Goal: Task Accomplishment & Management: Manage account settings

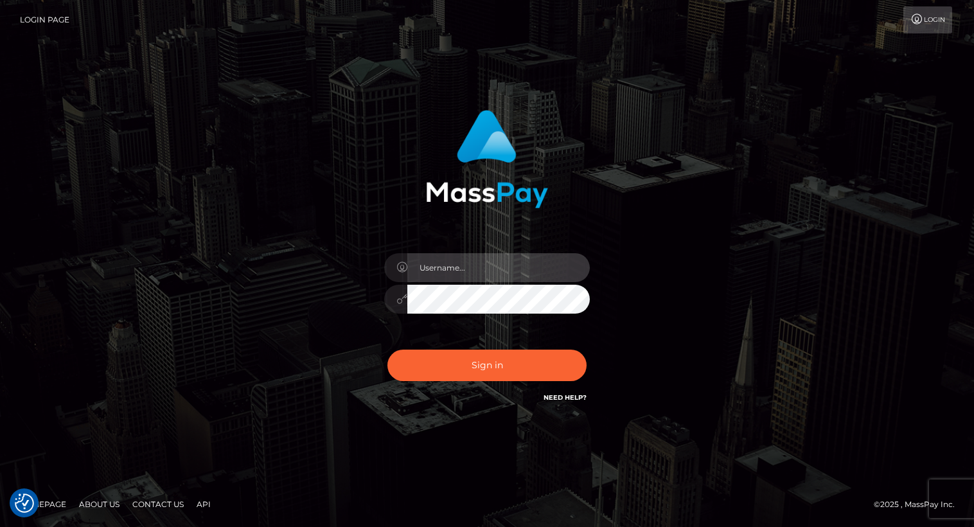
click at [465, 265] on input "text" at bounding box center [498, 267] width 182 height 29
type input "Arlene.luminaryplay"
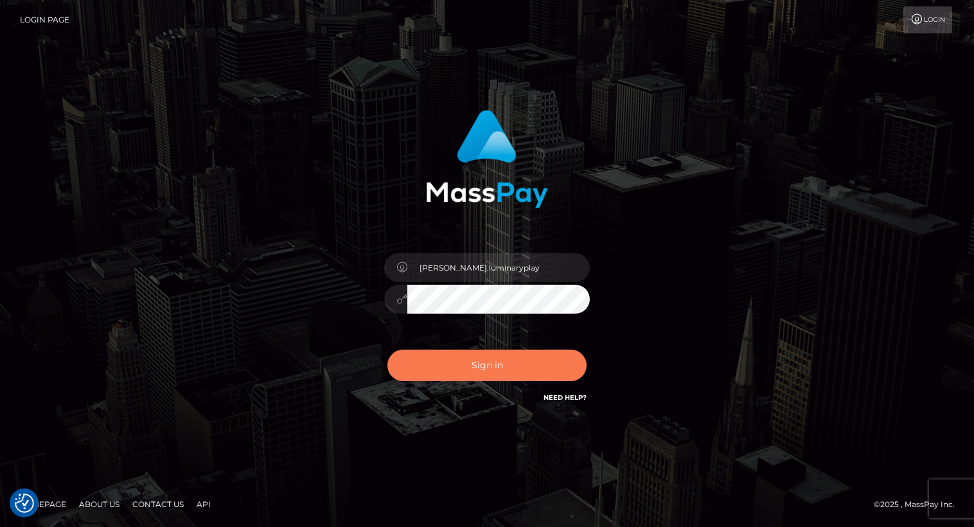
click at [502, 362] on button "Sign in" at bounding box center [486, 364] width 199 height 31
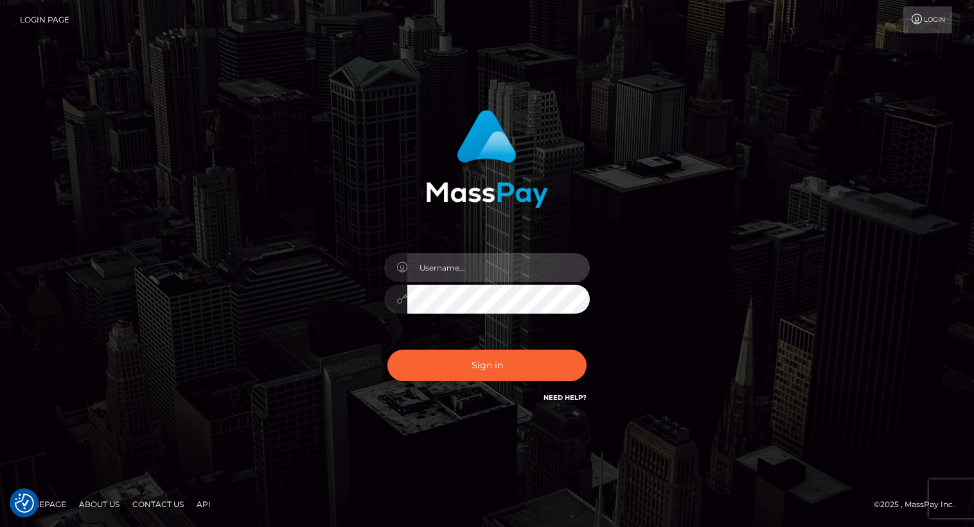
drag, startPoint x: 491, startPoint y: 267, endPoint x: 491, endPoint y: 273, distance: 6.5
click at [491, 267] on input "text" at bounding box center [498, 267] width 182 height 29
type input "Arlene.luminaryplay"
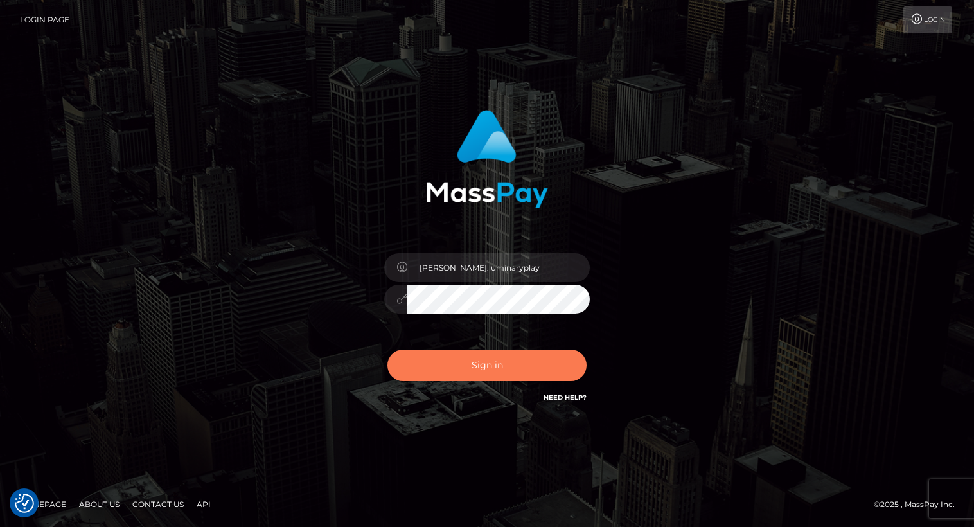
click at [496, 364] on button "Sign in" at bounding box center [486, 364] width 199 height 31
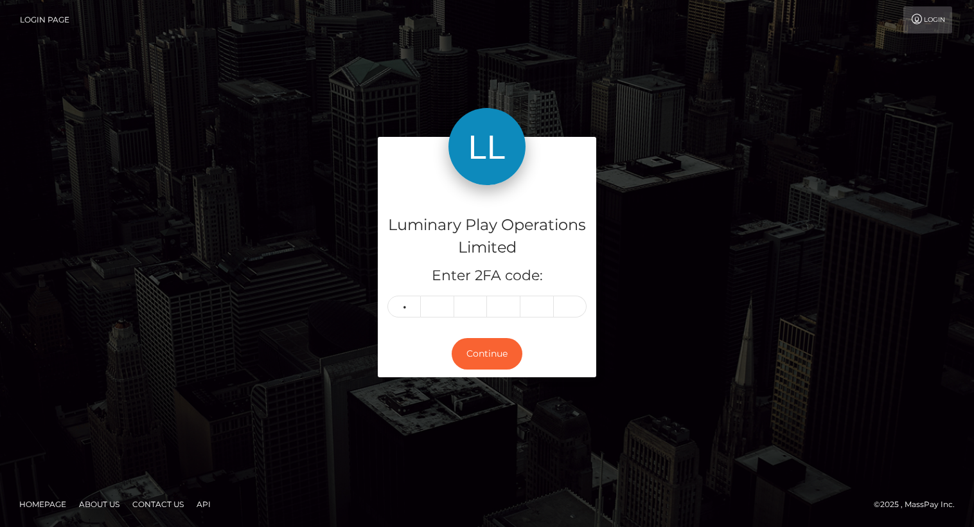
type input "1"
type input "3"
type input "2"
type input "6"
type input "8"
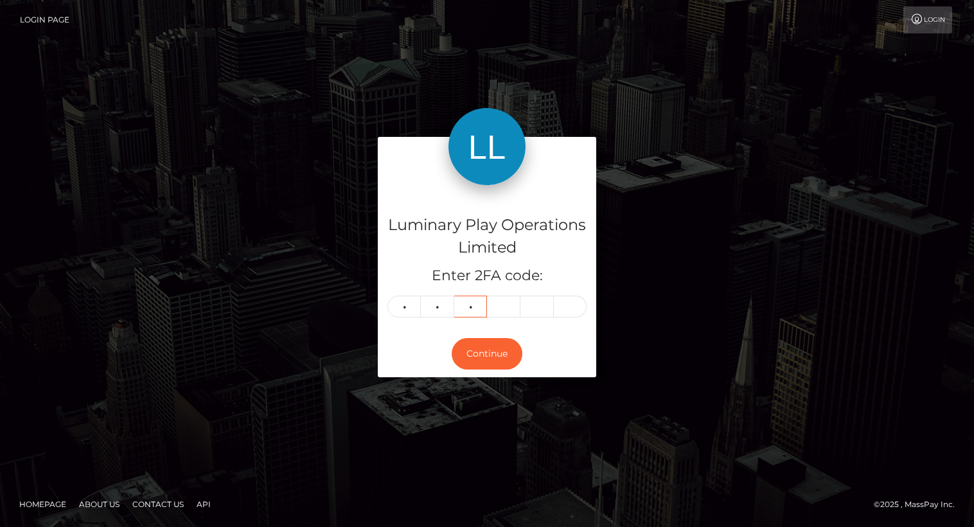
type input "4"
type input "0"
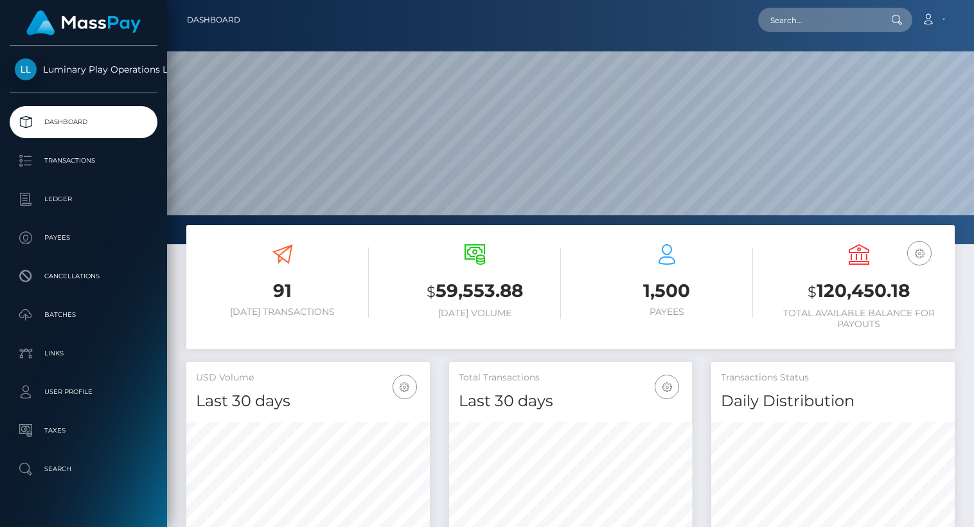
scroll to position [227, 243]
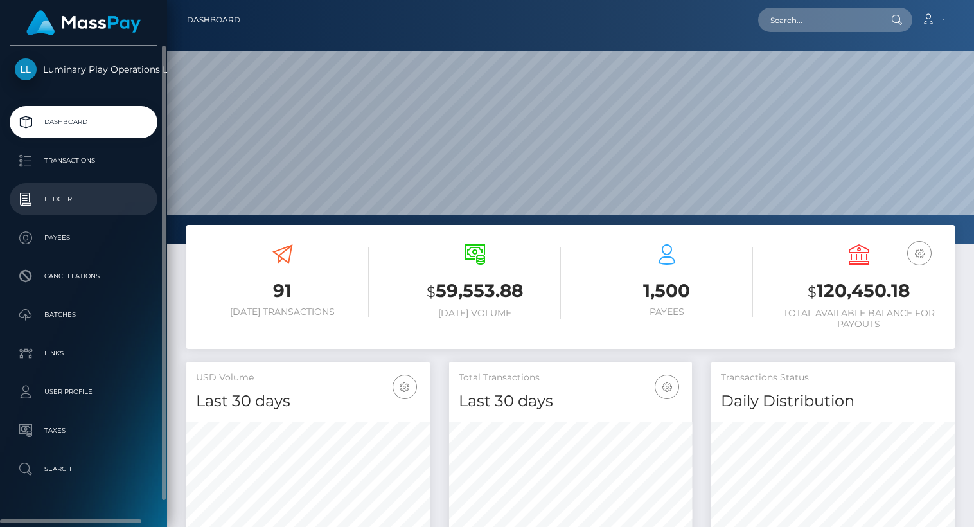
click at [66, 202] on p "Ledger" at bounding box center [83, 198] width 137 height 19
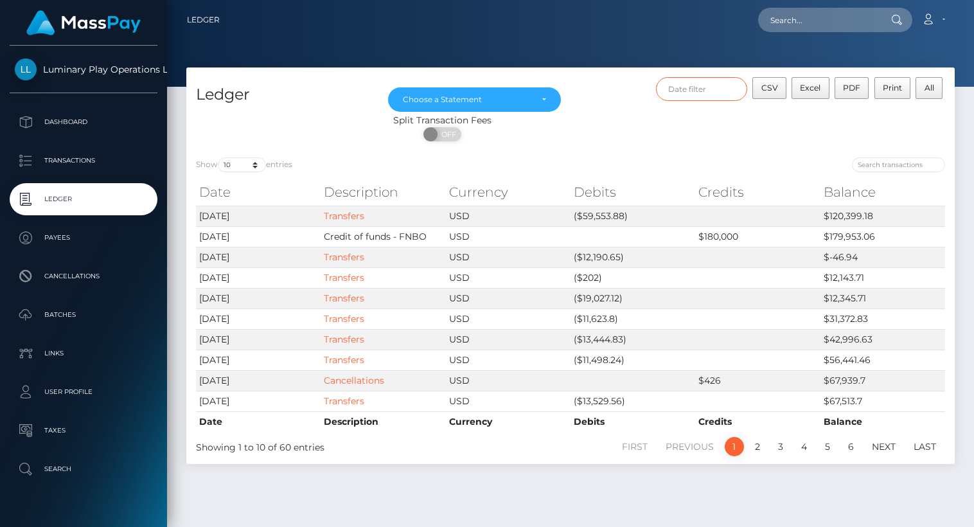
click at [703, 85] on input "text" at bounding box center [701, 89] width 91 height 24
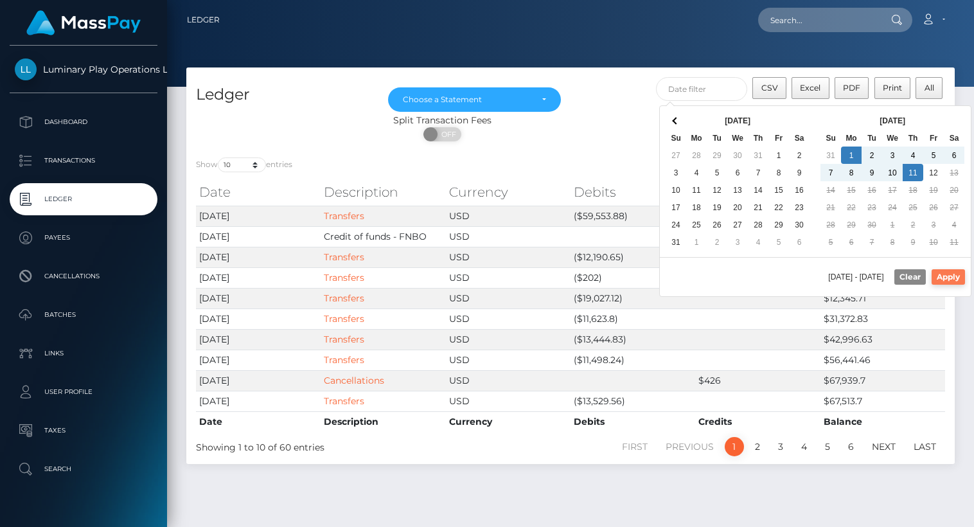
click at [959, 274] on button "Apply" at bounding box center [947, 276] width 33 height 15
type input "[DATE] - [DATE]"
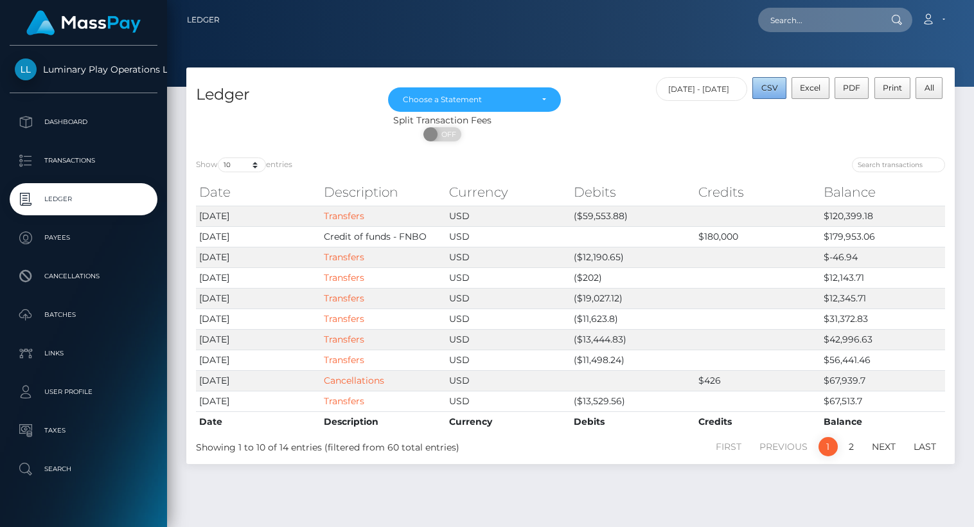
click at [771, 88] on span "CSV" at bounding box center [769, 88] width 17 height 10
drag, startPoint x: 546, startPoint y: 101, endPoint x: 545, endPoint y: 114, distance: 12.3
click at [546, 101] on div "Choose a Statement" at bounding box center [474, 99] width 173 height 24
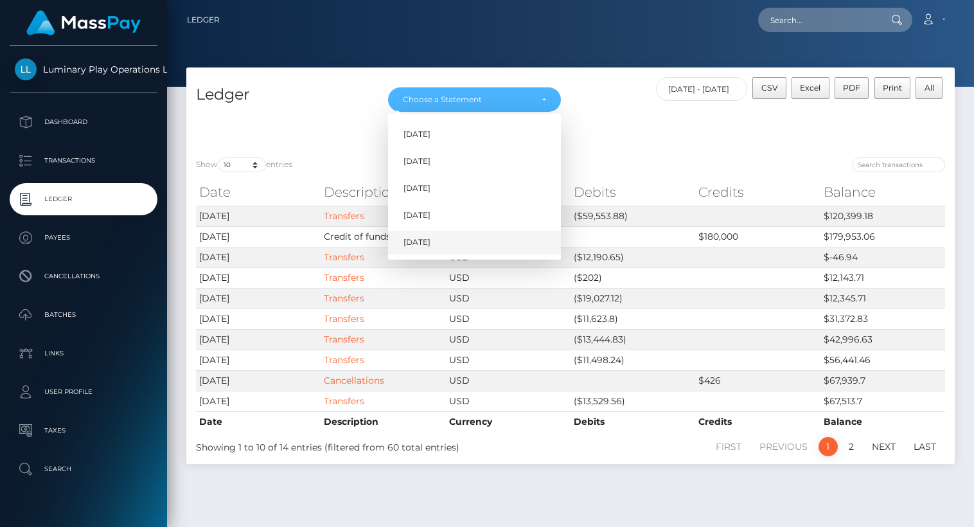
click at [434, 233] on link "Sep 2025" at bounding box center [474, 243] width 173 height 24
select select "Sep 2025"
